Goal: Find specific page/section: Find specific page/section

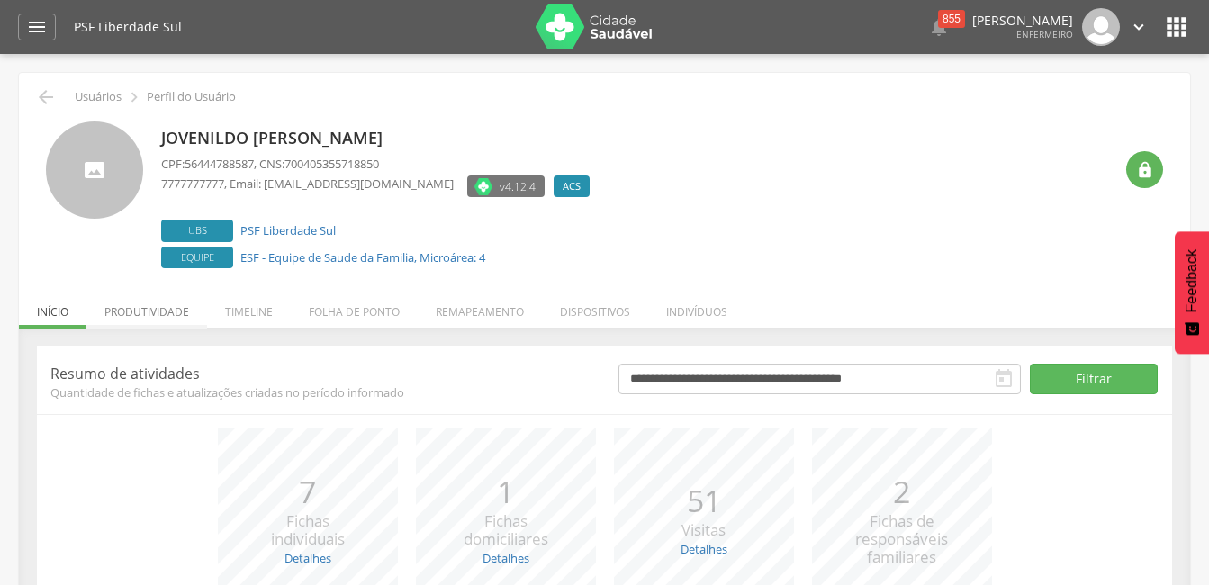
click at [154, 308] on li "Produtividade" at bounding box center [146, 307] width 121 height 42
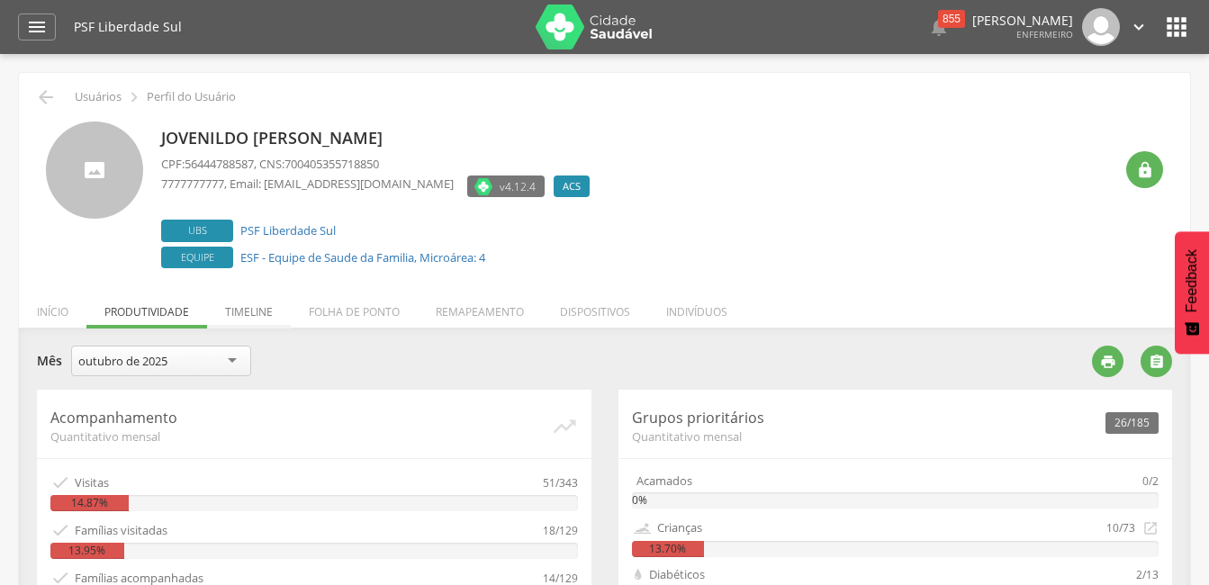
click at [256, 314] on li "Timeline" at bounding box center [249, 307] width 84 height 42
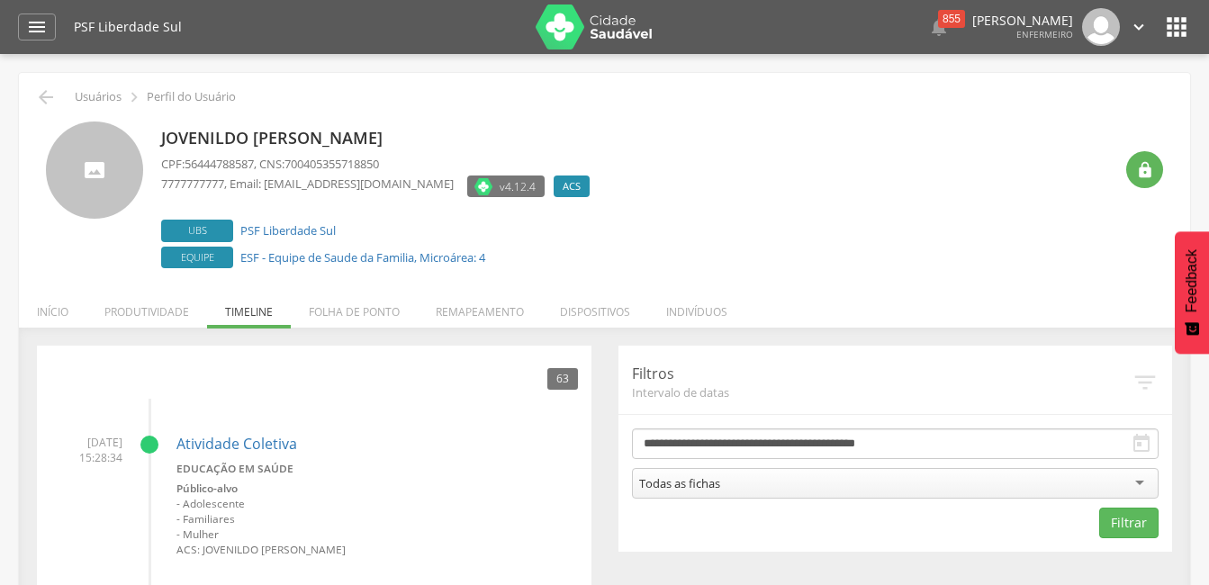
scroll to position [90, 0]
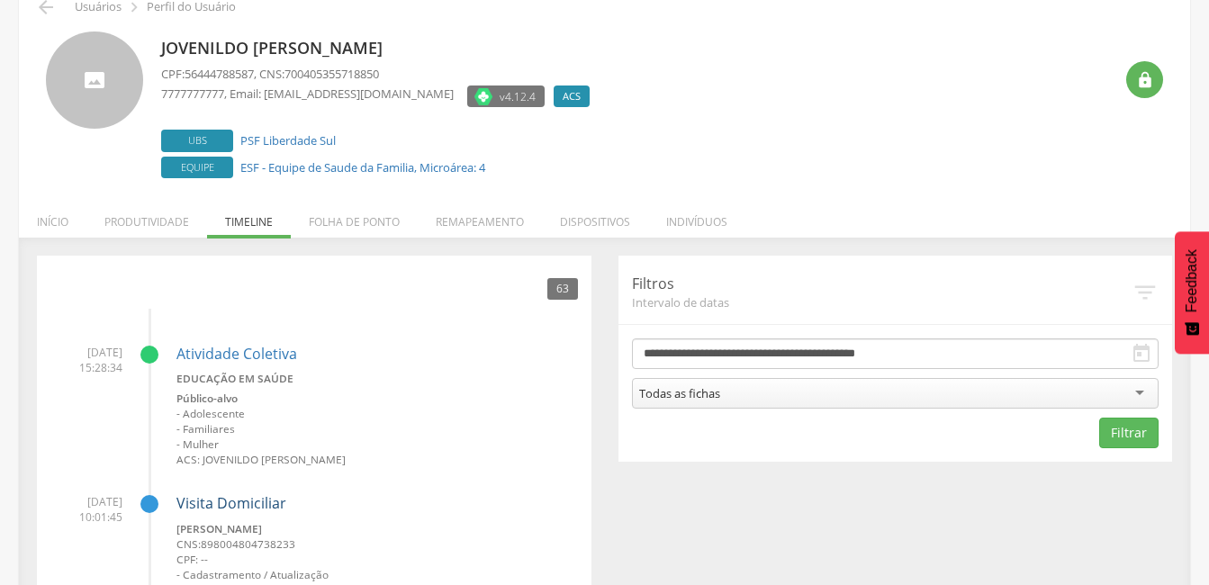
click at [236, 502] on link "Visita Domiciliar" at bounding box center [231, 503] width 110 height 20
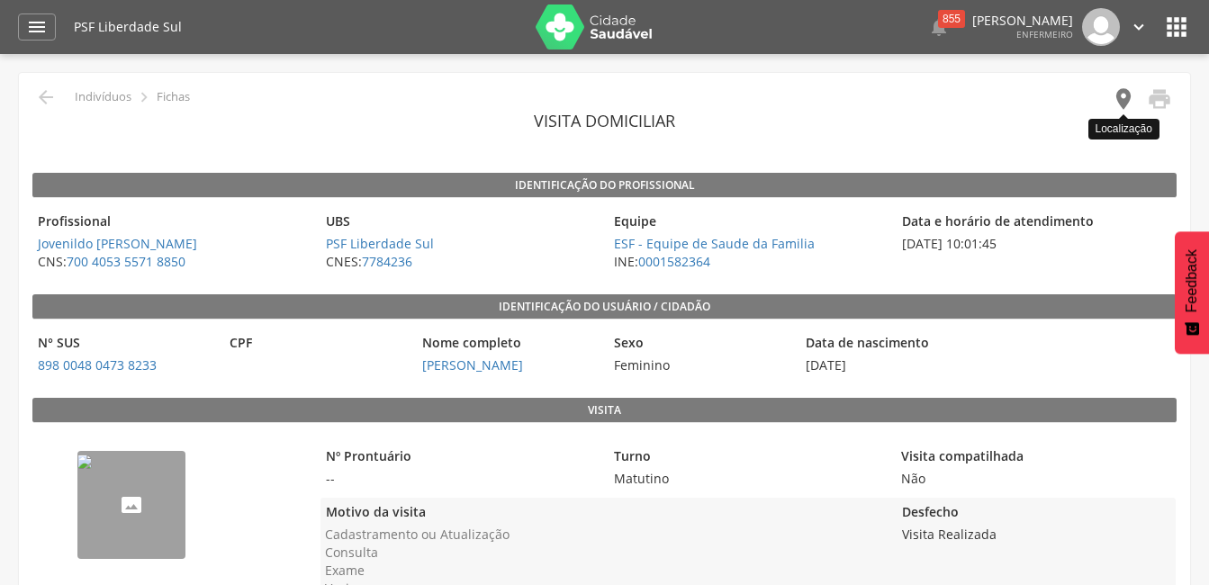
click at [1116, 101] on icon "" at bounding box center [1123, 98] width 25 height 25
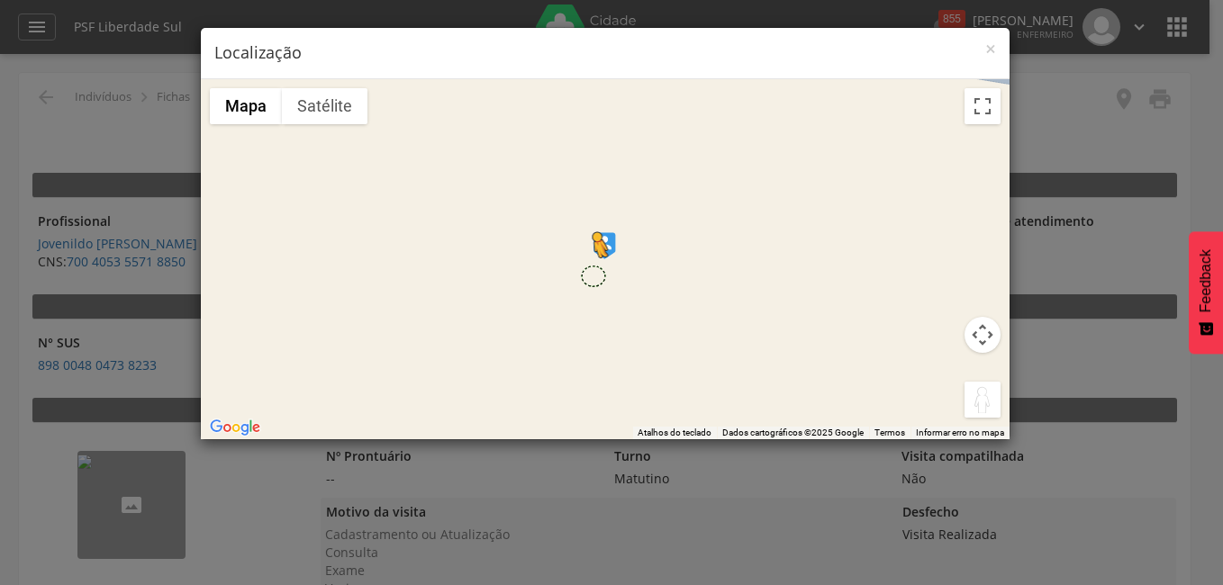
drag, startPoint x: 980, startPoint y: 397, endPoint x: 592, endPoint y: 275, distance: 406.6
click at [592, 275] on div "Pressione as teclas Alt + Enter para ativar o recurso de arrastar com o teclado…" at bounding box center [605, 259] width 808 height 360
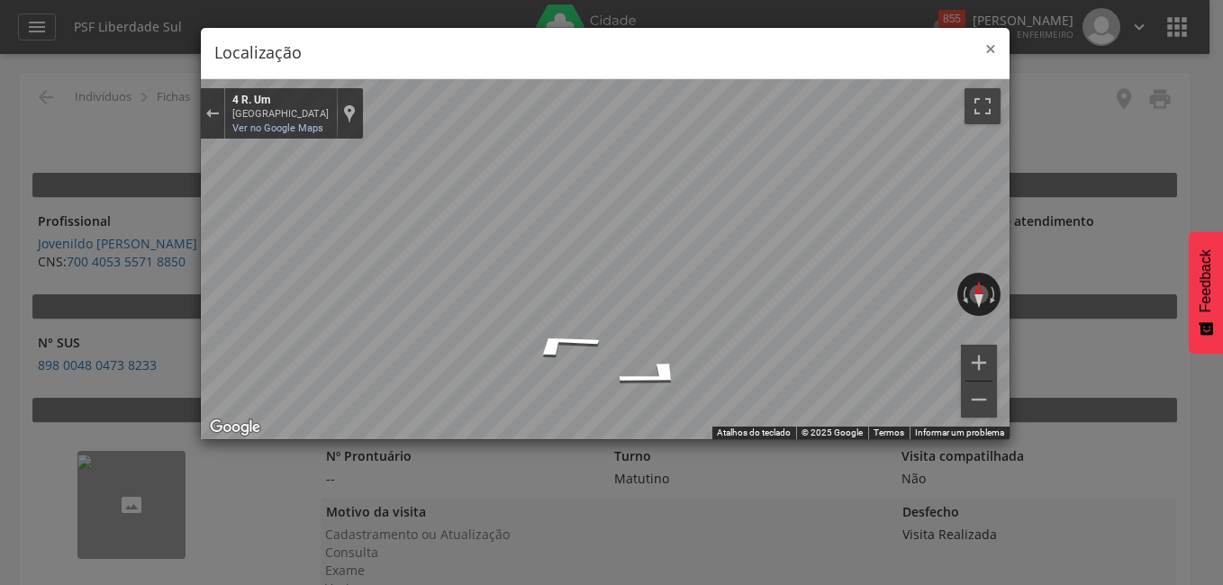
click at [993, 50] on span "×" at bounding box center [990, 48] width 11 height 25
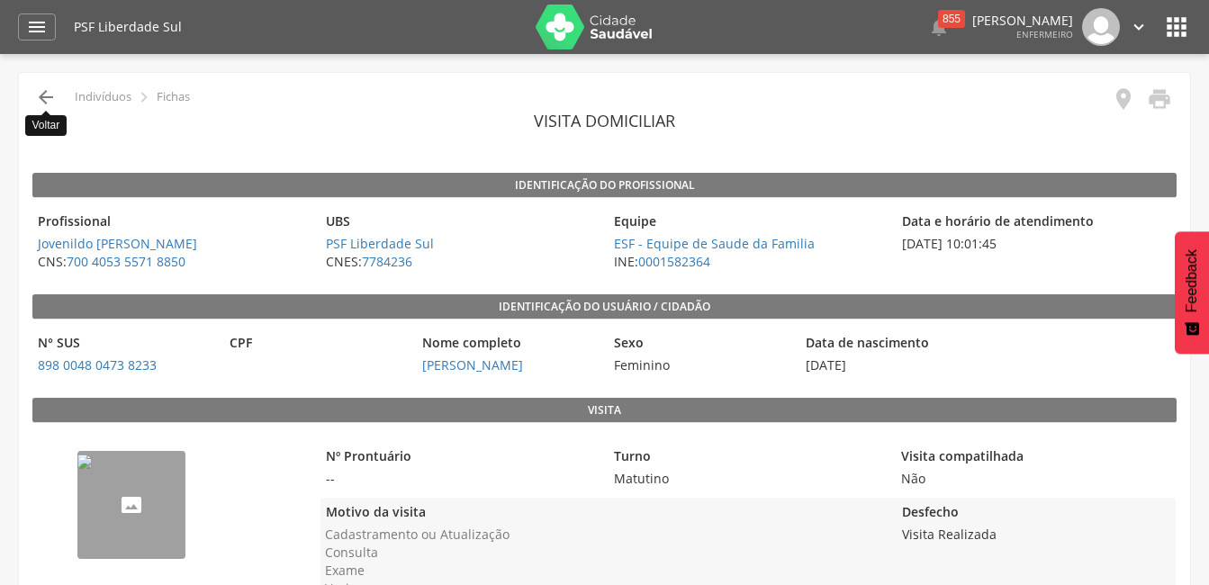
click at [48, 97] on icon "" at bounding box center [46, 97] width 22 height 22
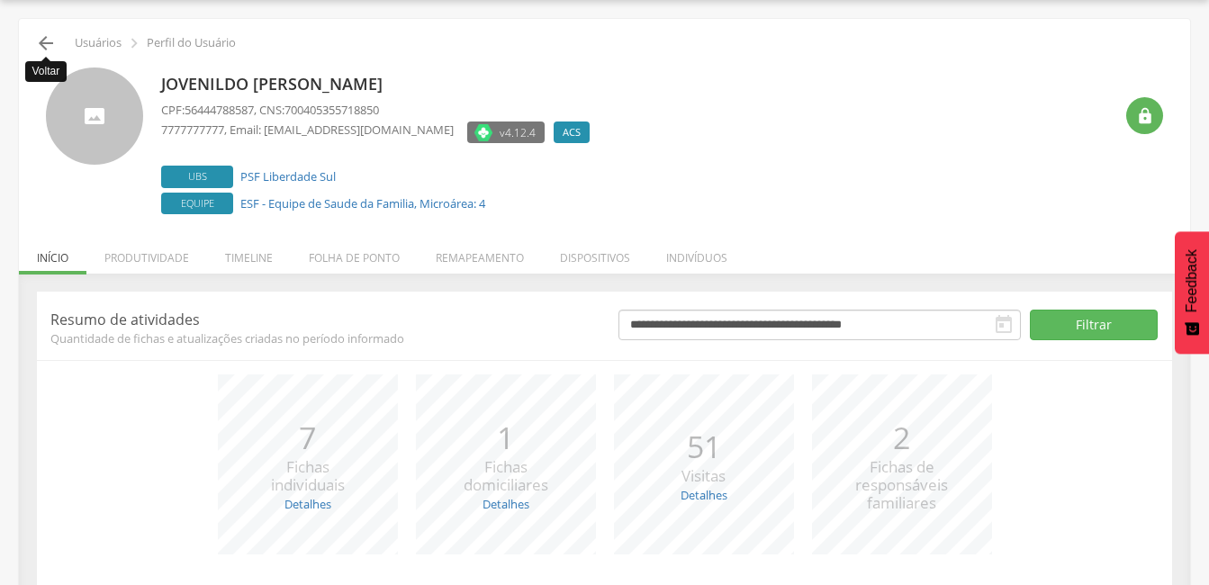
click at [44, 50] on icon "" at bounding box center [46, 43] width 22 height 22
